Goal: Information Seeking & Learning: Learn about a topic

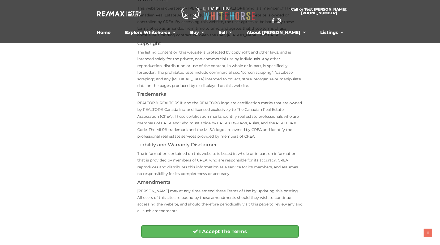
scroll to position [75, 0]
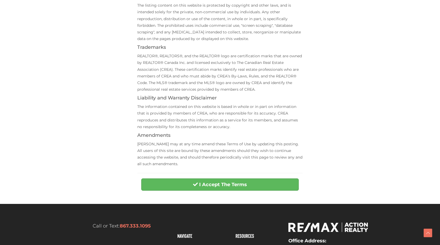
scroll to position [208, 0]
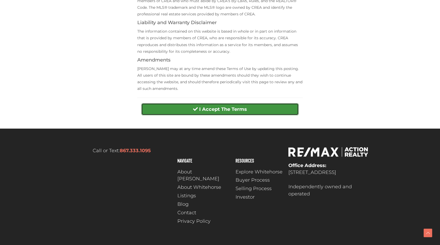
click at [213, 111] on strong "I Accept The Terms" at bounding box center [223, 109] width 48 height 6
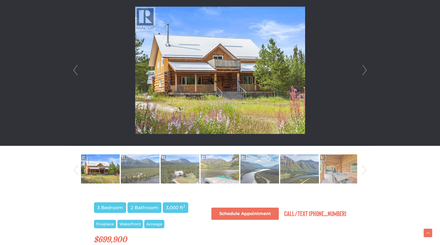
scroll to position [159, 0]
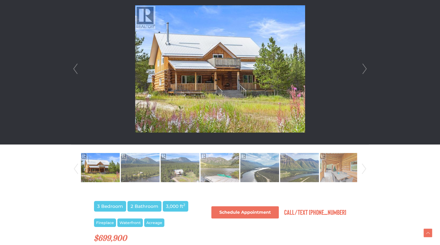
click at [368, 70] on div at bounding box center [219, 68] width 297 height 151
click at [366, 69] on link "Next" at bounding box center [364, 68] width 8 height 151
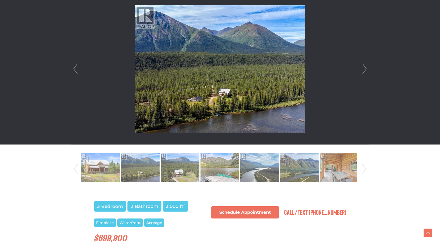
click at [366, 69] on link "Next" at bounding box center [364, 68] width 8 height 151
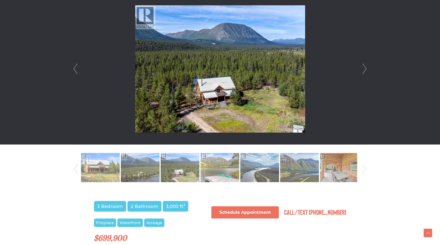
click at [366, 69] on link "Next" at bounding box center [364, 68] width 8 height 151
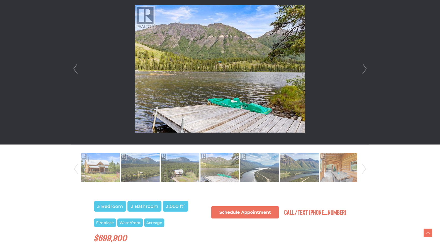
click at [366, 69] on link "Next" at bounding box center [364, 68] width 8 height 151
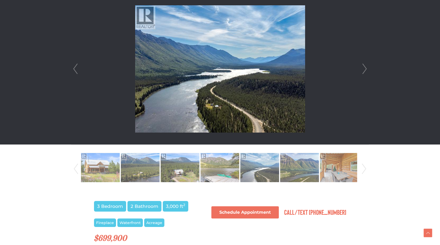
click at [366, 69] on link "Next" at bounding box center [364, 68] width 8 height 151
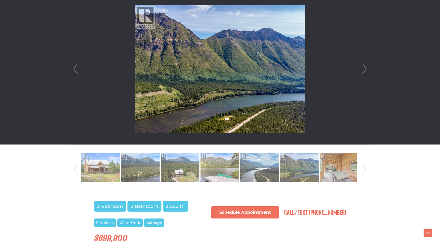
click at [366, 69] on link "Next" at bounding box center [364, 68] width 8 height 151
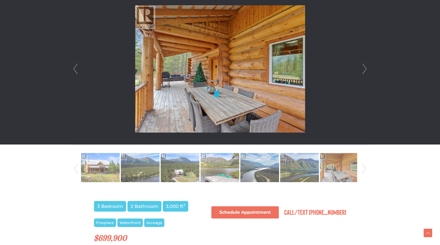
click at [366, 69] on link "Next" at bounding box center [364, 68] width 8 height 151
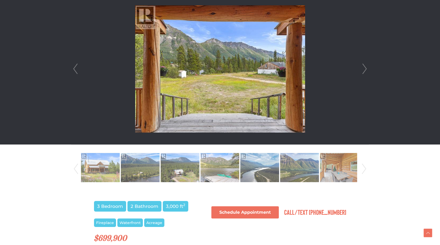
click at [366, 69] on link "Next" at bounding box center [364, 68] width 8 height 151
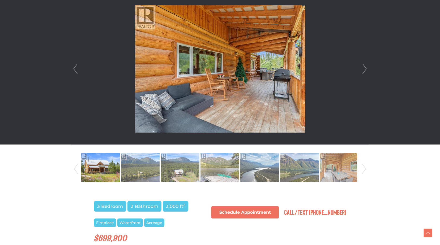
click at [366, 69] on link "Next" at bounding box center [364, 68] width 8 height 151
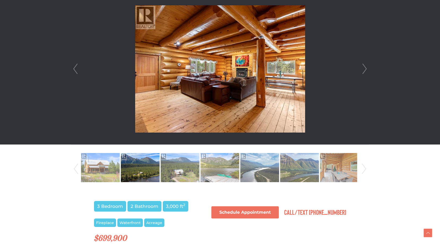
click at [366, 69] on link "Next" at bounding box center [364, 68] width 8 height 151
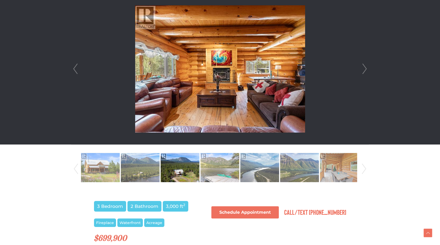
click at [366, 69] on link "Next" at bounding box center [364, 68] width 8 height 151
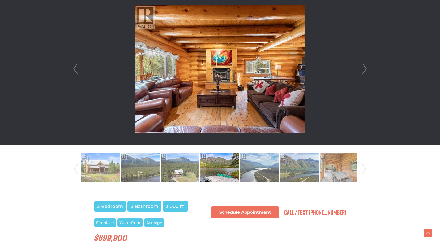
click at [366, 69] on link "Next" at bounding box center [364, 68] width 8 height 151
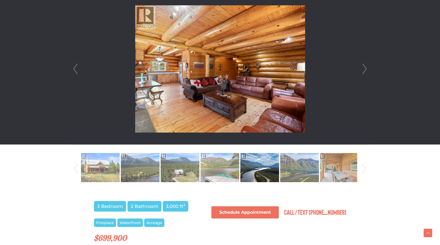
click at [366, 69] on link "Next" at bounding box center [364, 68] width 8 height 151
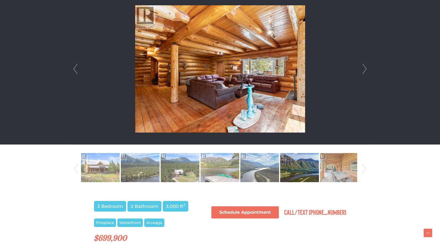
click at [366, 69] on link "Next" at bounding box center [364, 68] width 8 height 151
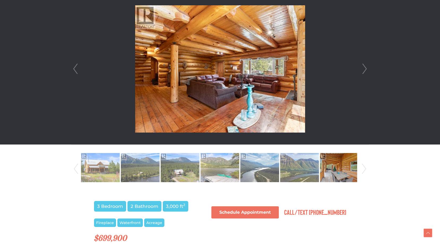
click at [366, 69] on link "Next" at bounding box center [364, 68] width 8 height 151
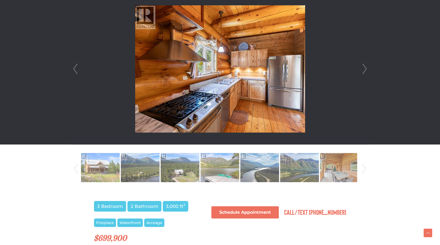
click at [366, 69] on link "Next" at bounding box center [364, 68] width 8 height 151
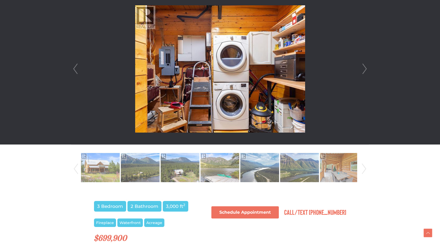
click at [366, 69] on link "Next" at bounding box center [364, 68] width 8 height 151
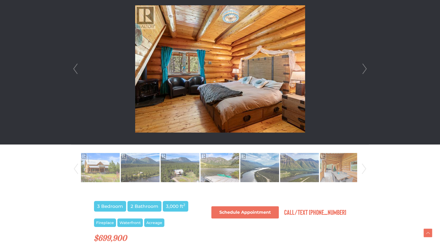
click at [366, 69] on link "Next" at bounding box center [364, 68] width 8 height 151
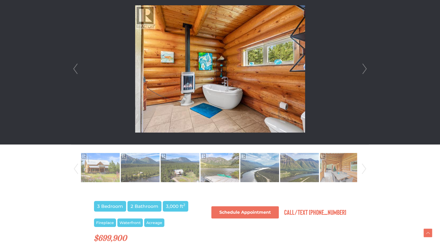
click at [366, 69] on link "Next" at bounding box center [364, 68] width 8 height 151
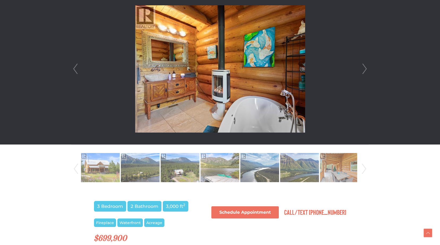
click at [366, 69] on link "Next" at bounding box center [364, 68] width 8 height 151
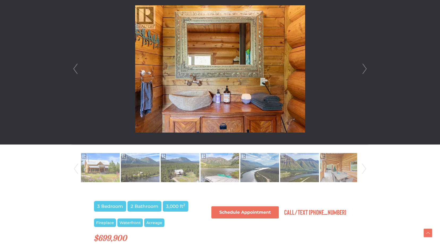
click at [76, 69] on link "Prev" at bounding box center [75, 68] width 8 height 151
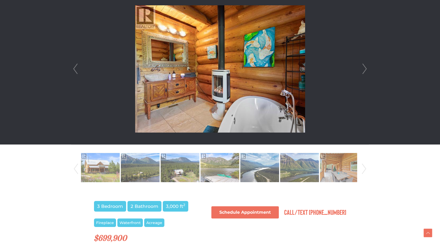
click at [76, 69] on link "Prev" at bounding box center [75, 68] width 8 height 151
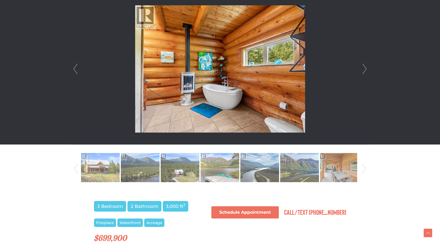
click at [185, 89] on img at bounding box center [220, 68] width 170 height 127
click at [363, 71] on link "Next" at bounding box center [364, 68] width 8 height 151
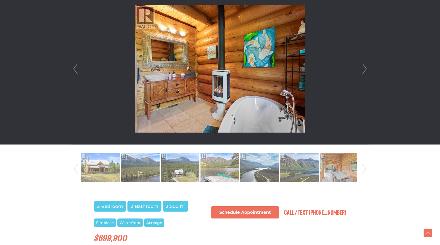
click at [363, 71] on link "Next" at bounding box center [364, 68] width 8 height 151
click at [364, 70] on link "Next" at bounding box center [364, 68] width 8 height 151
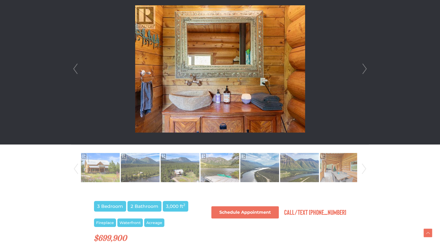
click at [364, 70] on link "Next" at bounding box center [364, 68] width 8 height 151
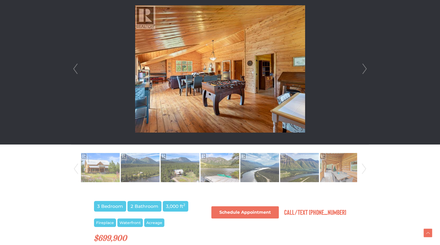
click at [364, 70] on link "Next" at bounding box center [364, 68] width 8 height 151
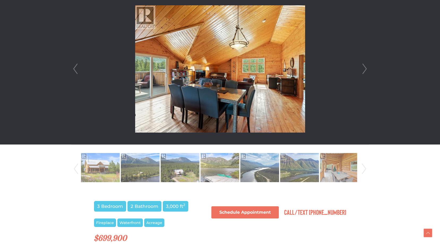
click at [364, 70] on link "Next" at bounding box center [364, 68] width 8 height 151
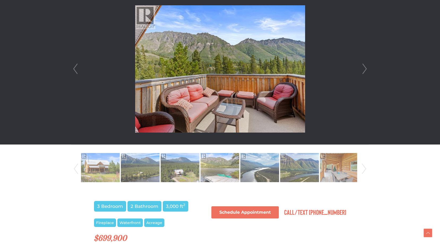
click at [364, 70] on link "Next" at bounding box center [364, 68] width 8 height 151
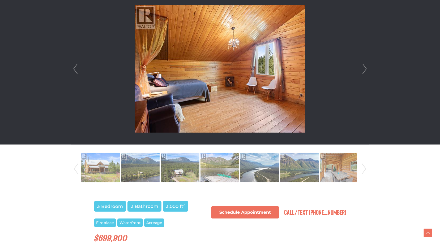
click at [364, 70] on link "Next" at bounding box center [364, 68] width 8 height 151
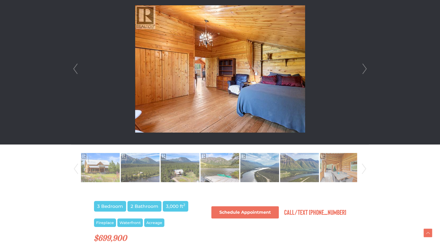
click at [364, 70] on link "Next" at bounding box center [364, 68] width 8 height 151
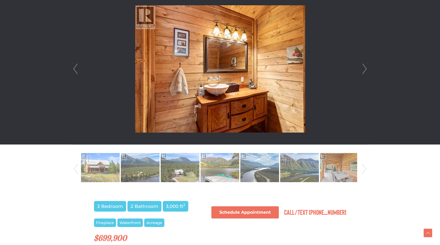
click at [364, 70] on link "Next" at bounding box center [364, 68] width 8 height 151
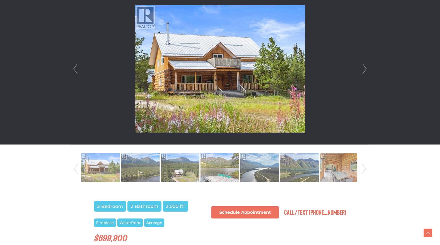
click at [364, 70] on link "Next" at bounding box center [364, 68] width 8 height 151
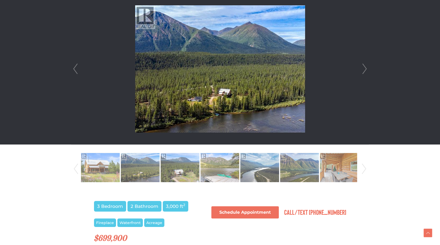
click at [364, 70] on link "Next" at bounding box center [364, 68] width 8 height 151
